Goal: Information Seeking & Learning: Learn about a topic

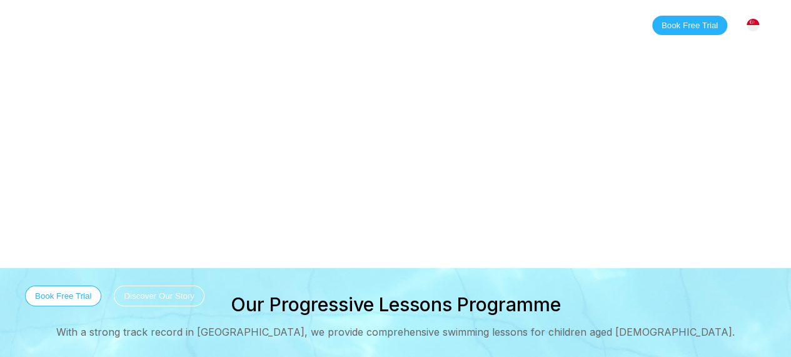
click at [149, 22] on link "Classes" at bounding box center [151, 25] width 61 height 13
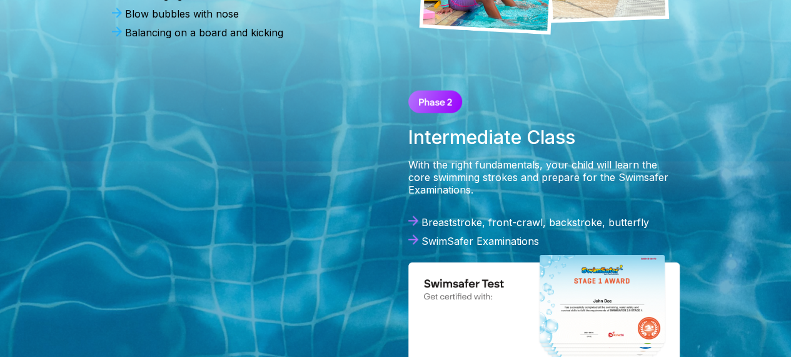
scroll to position [1126, 0]
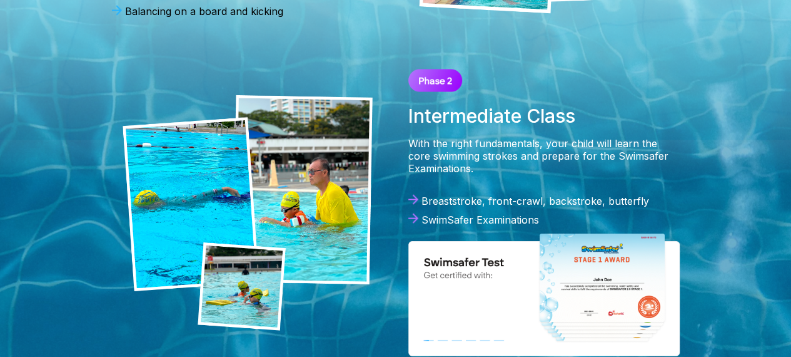
click at [600, 251] on img at bounding box center [545, 293] width 272 height 124
click at [470, 213] on div "SwimSafer Examinations" at bounding box center [545, 219] width 272 height 13
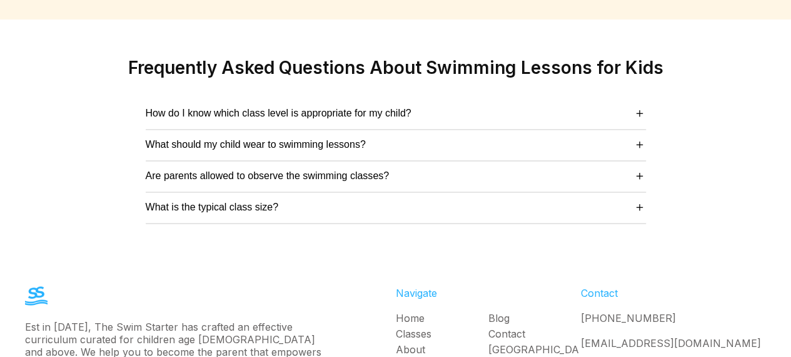
scroll to position [3301, 0]
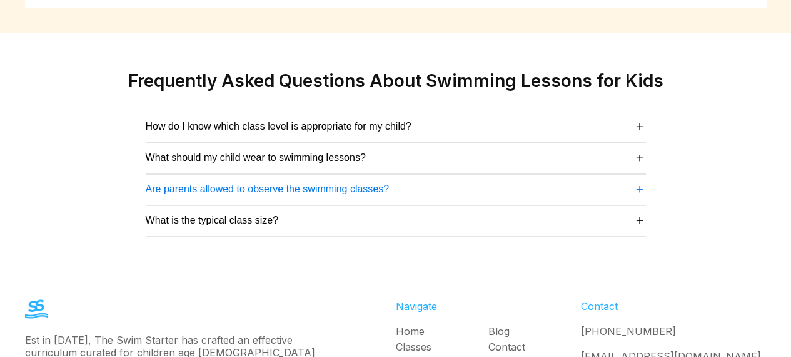
click at [641, 180] on span "＋" at bounding box center [640, 188] width 13 height 17
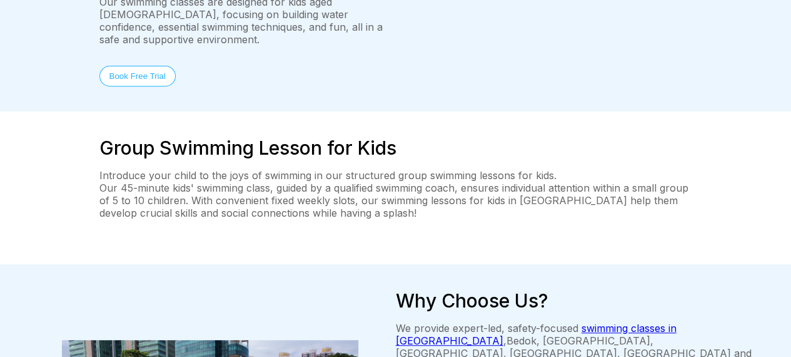
scroll to position [0, 0]
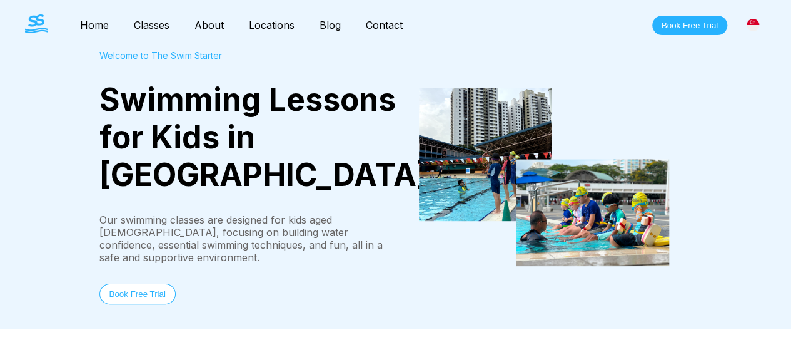
click at [329, 22] on link "Blog" at bounding box center [330, 25] width 46 height 13
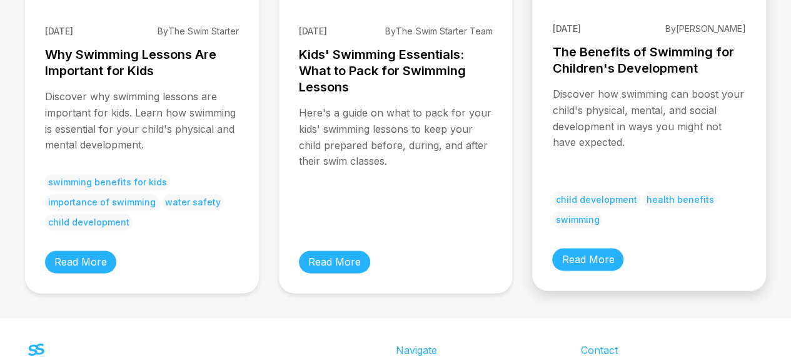
scroll to position [952, 0]
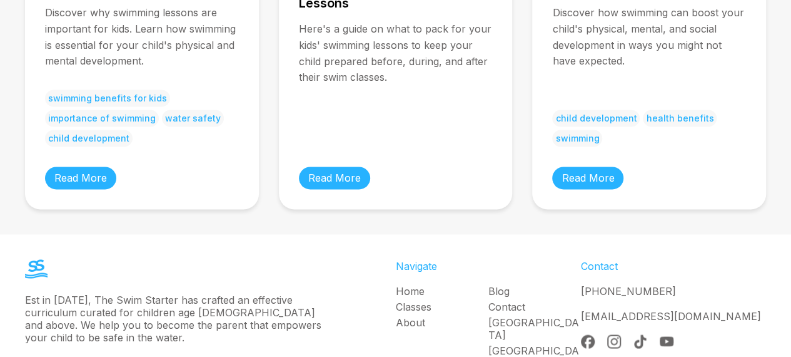
click at [411, 315] on link "About" at bounding box center [442, 321] width 93 height 13
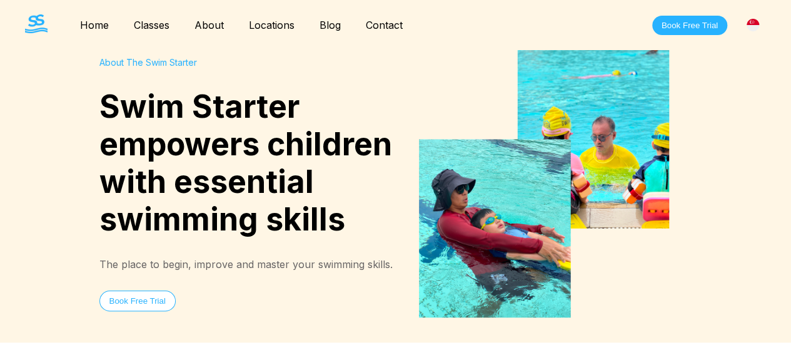
click at [393, 28] on link "Contact" at bounding box center [384, 25] width 62 height 13
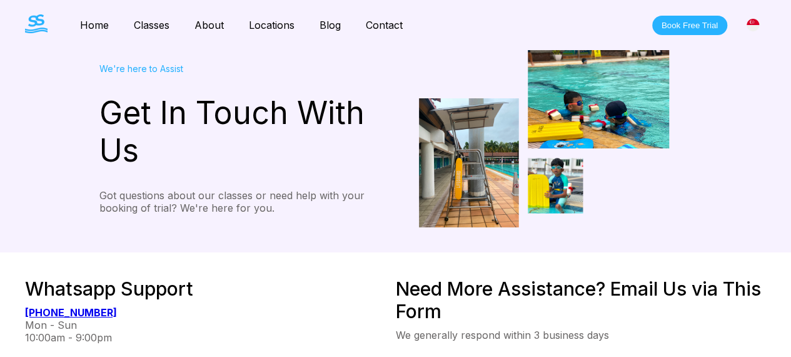
click at [142, 26] on link "Classes" at bounding box center [151, 25] width 61 height 13
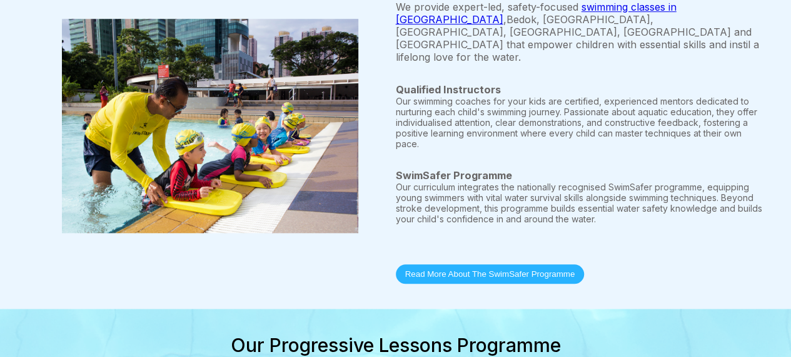
scroll to position [563, 0]
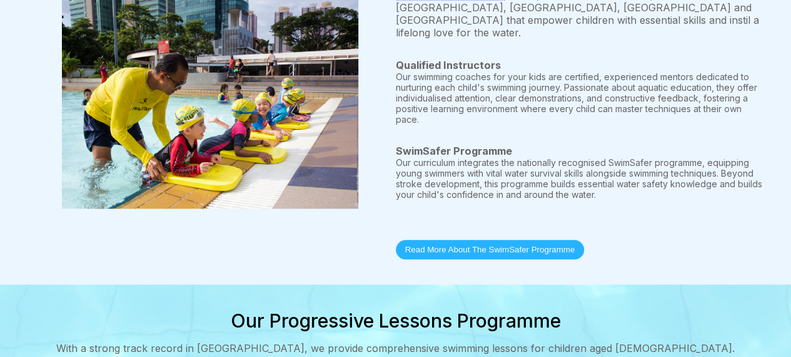
click at [522, 240] on button "Read More About The SwimSafer Programme" at bounding box center [490, 249] width 189 height 19
click at [473, 240] on button "Read More About The SwimSafer Programme" at bounding box center [490, 249] width 189 height 19
